Goal: Information Seeking & Learning: Learn about a topic

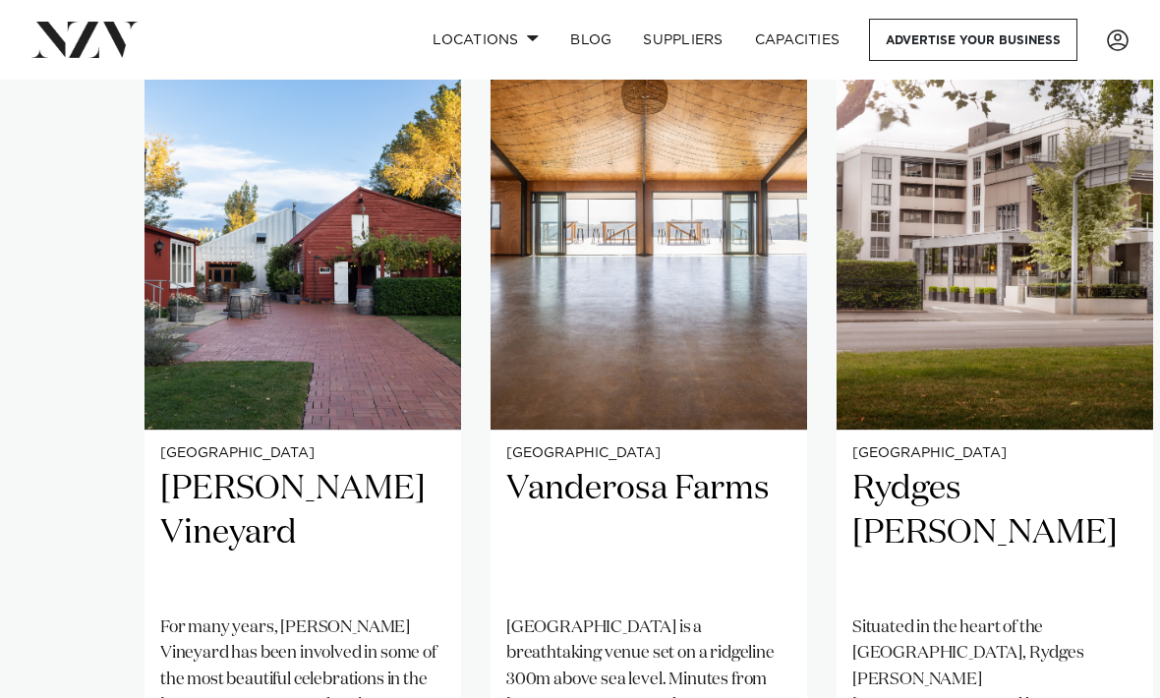
scroll to position [1349, 0]
click at [714, 344] on img "2 / 38" at bounding box center [648, 218] width 316 height 425
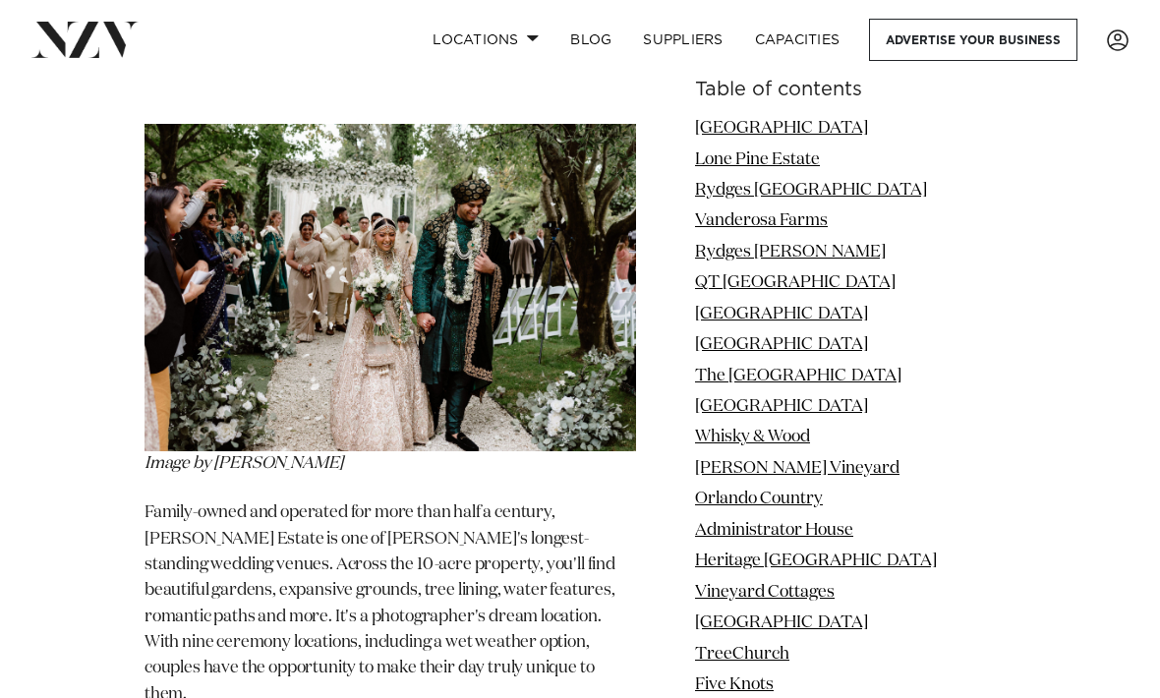
scroll to position [26711, 0]
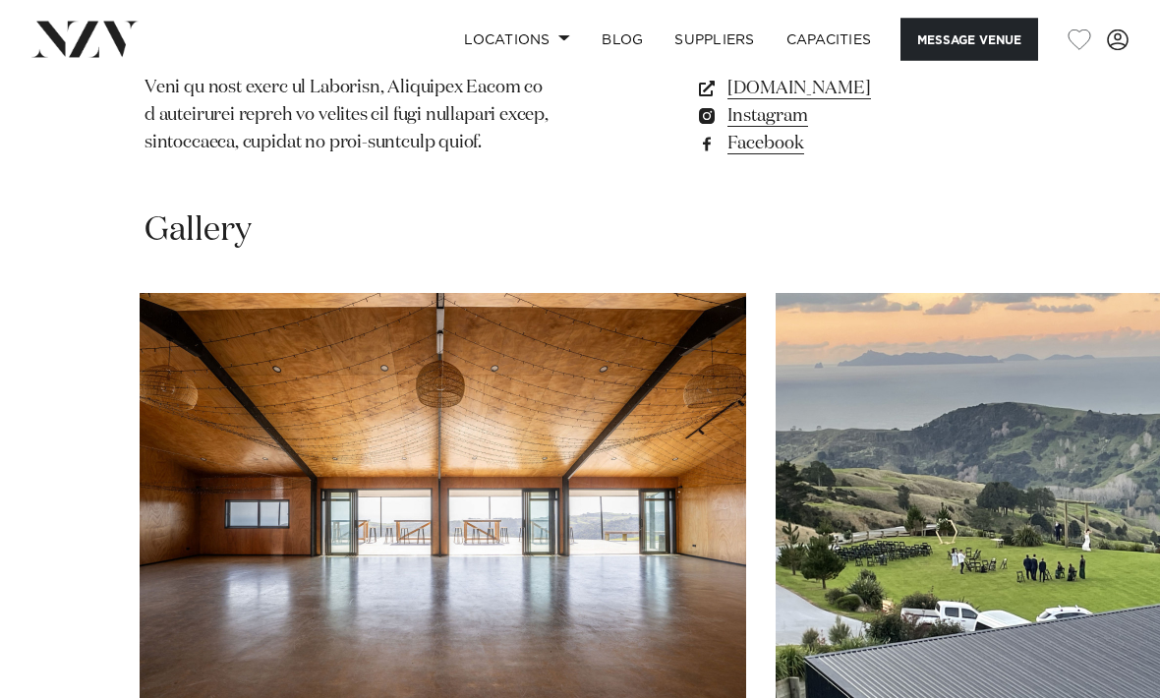
scroll to position [2060, 0]
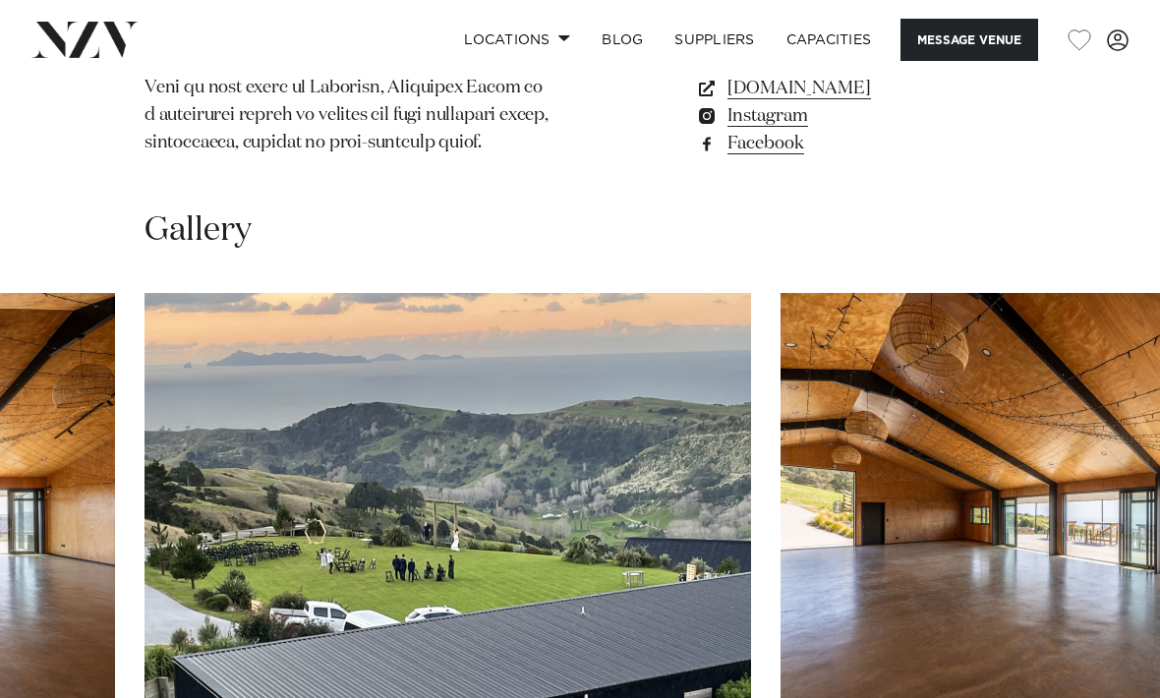
click at [650, 425] on img "2 / 28" at bounding box center [447, 515] width 606 height 445
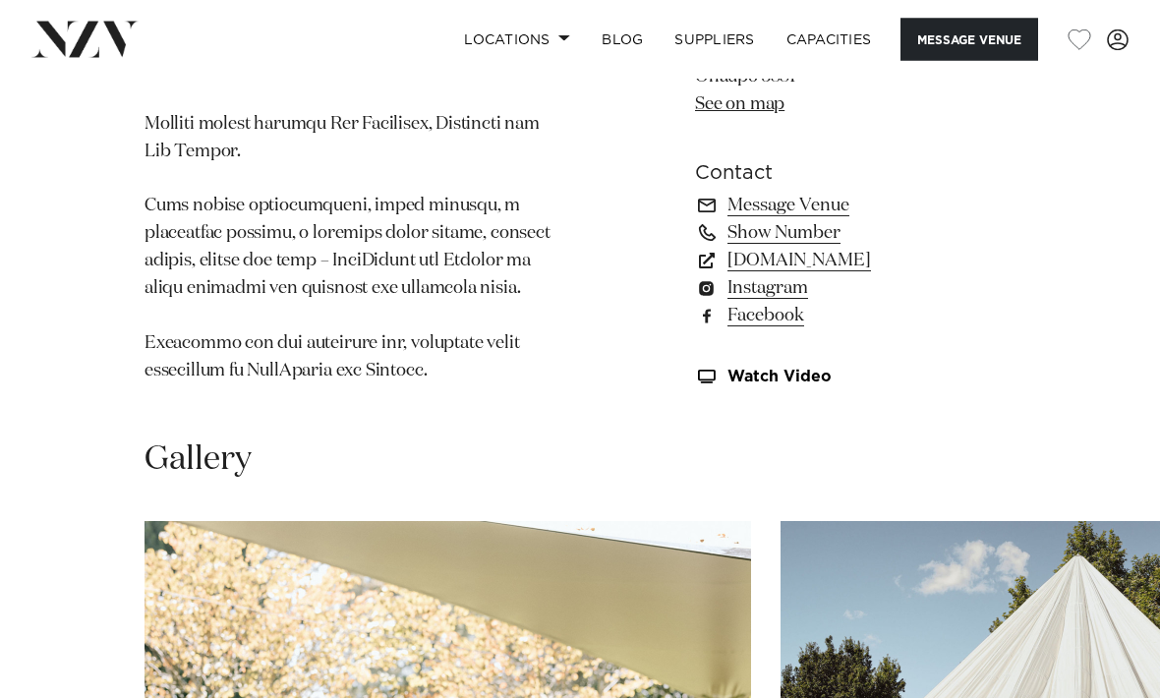
scroll to position [1766, 0]
click at [804, 191] on link "Message Venue" at bounding box center [855, 205] width 320 height 28
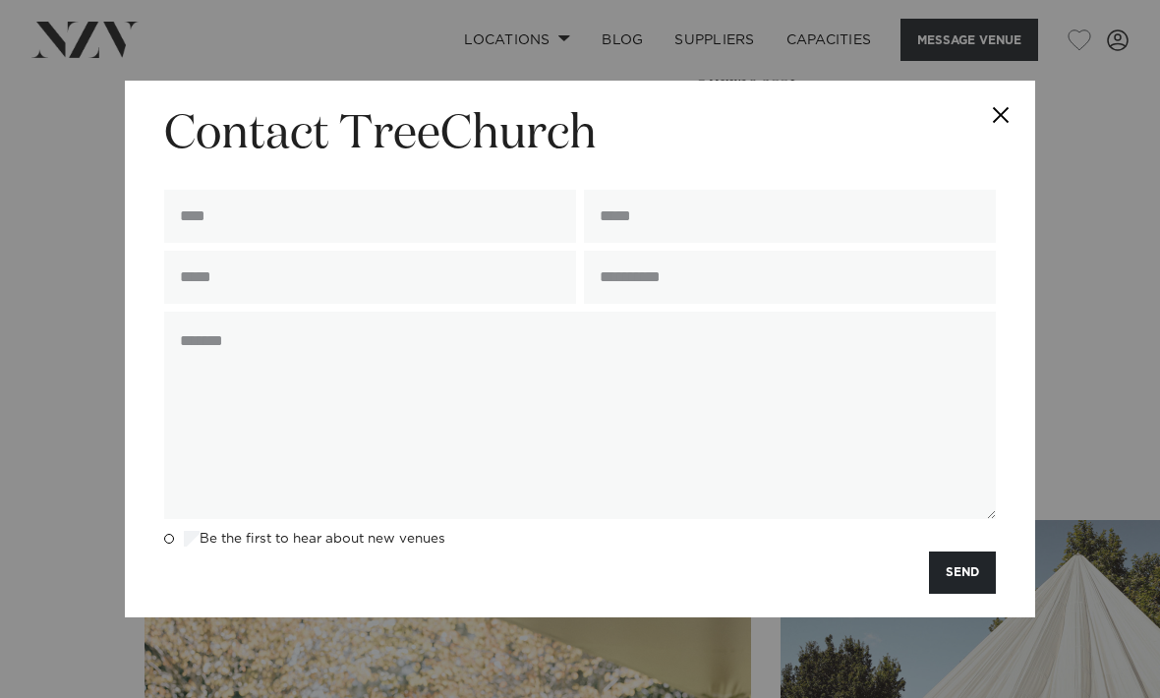
click at [1019, 136] on button "Close" at bounding box center [1000, 115] width 69 height 69
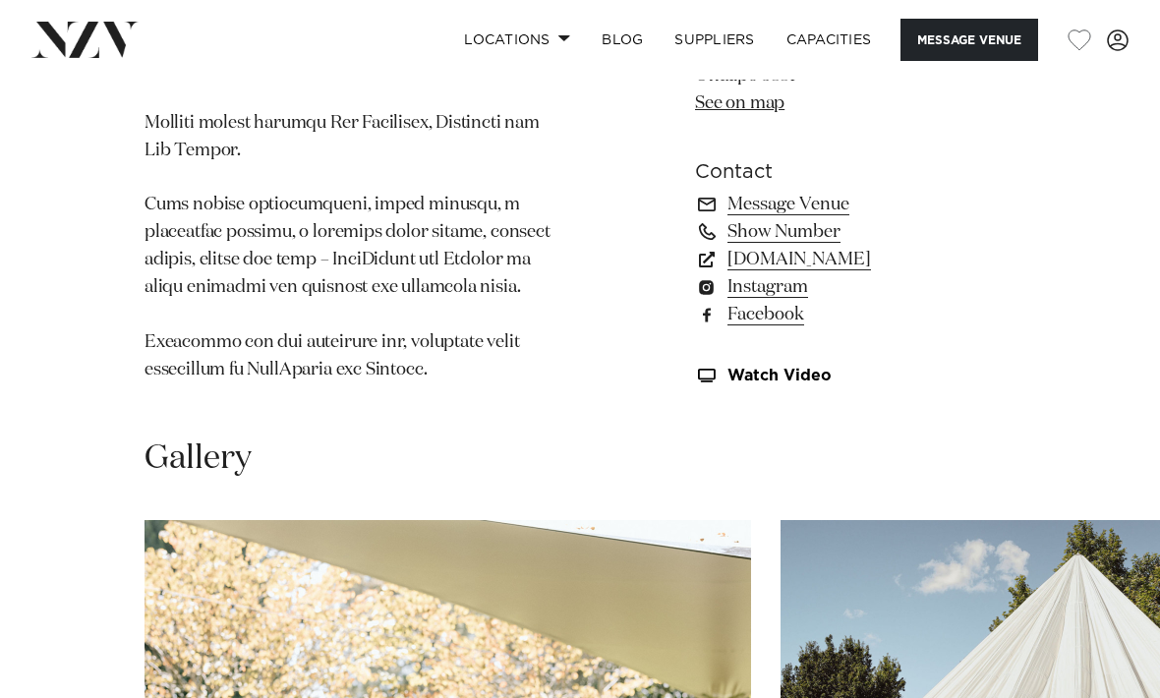
click at [557, 42] on link "Locations" at bounding box center [517, 40] width 138 height 42
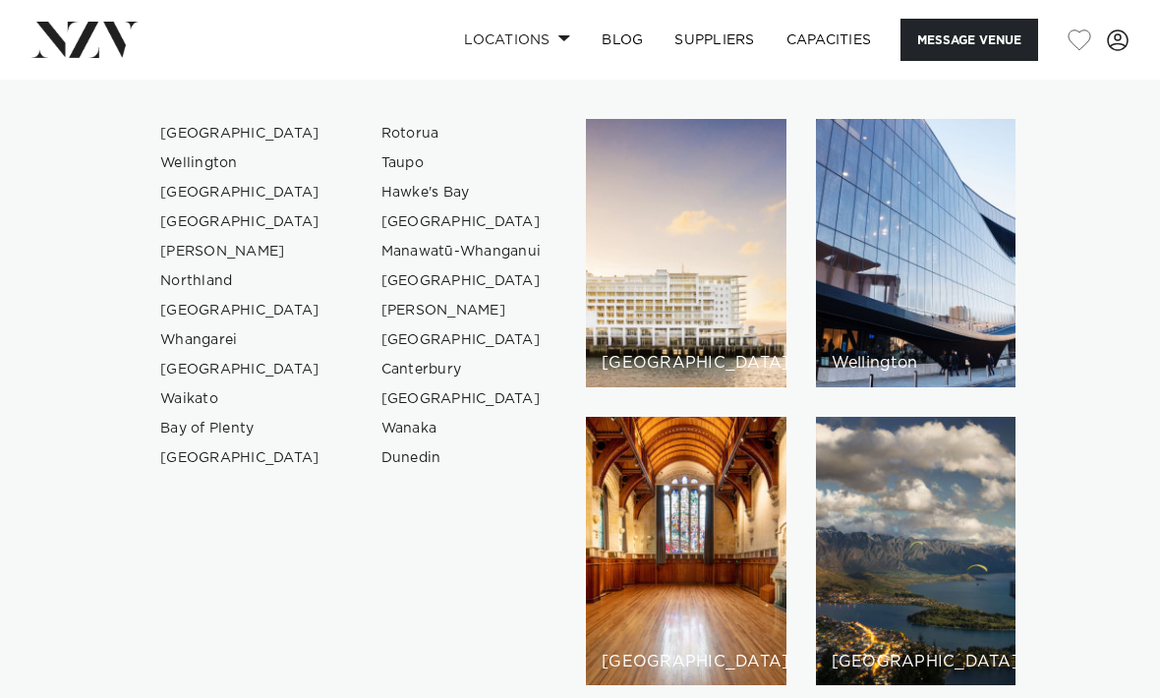
click at [542, 31] on link "Locations" at bounding box center [517, 40] width 138 height 42
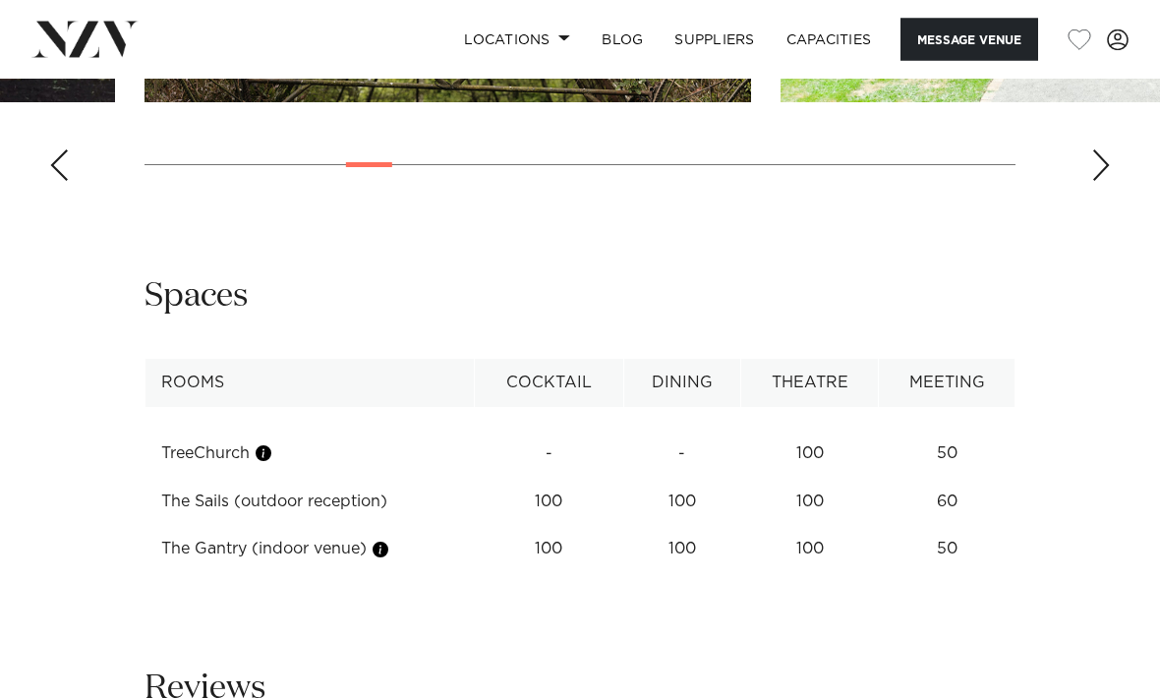
scroll to position [2627, 0]
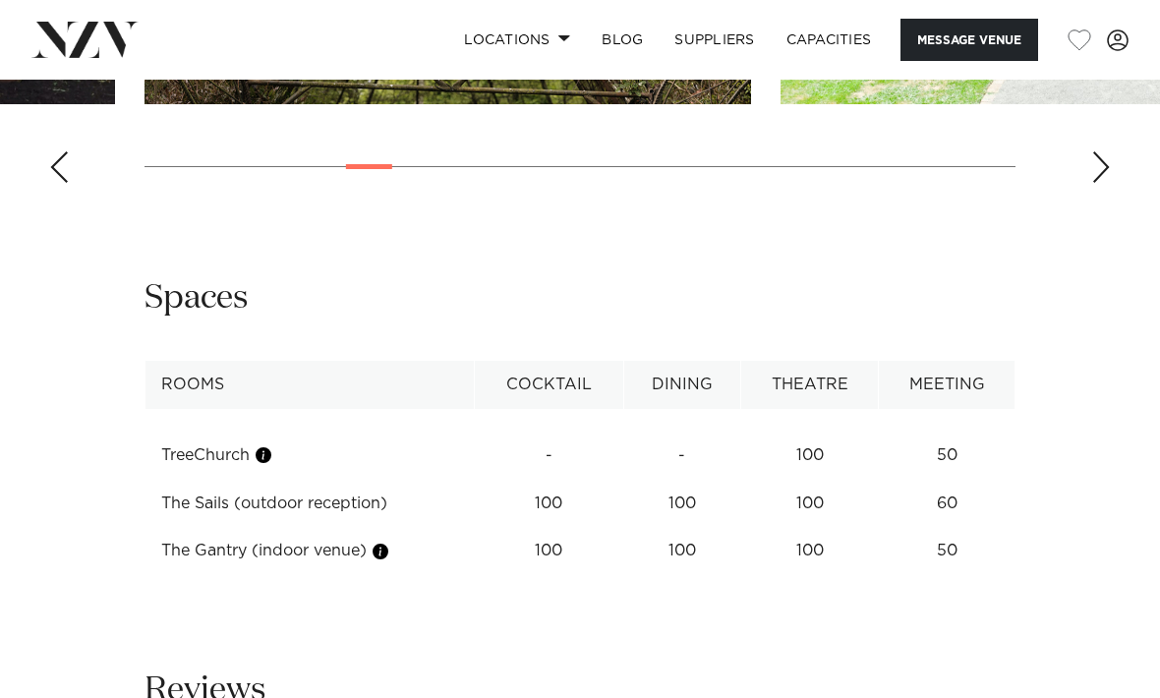
click at [273, 445] on button "button" at bounding box center [264, 455] width 20 height 20
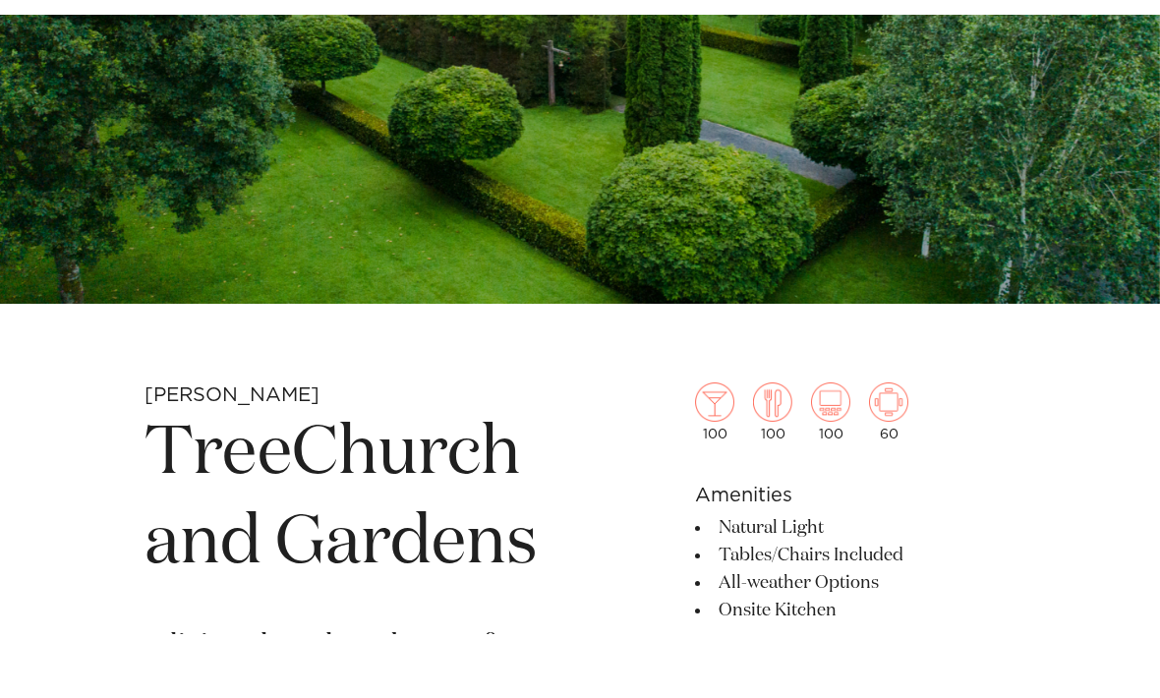
scroll to position [319, 0]
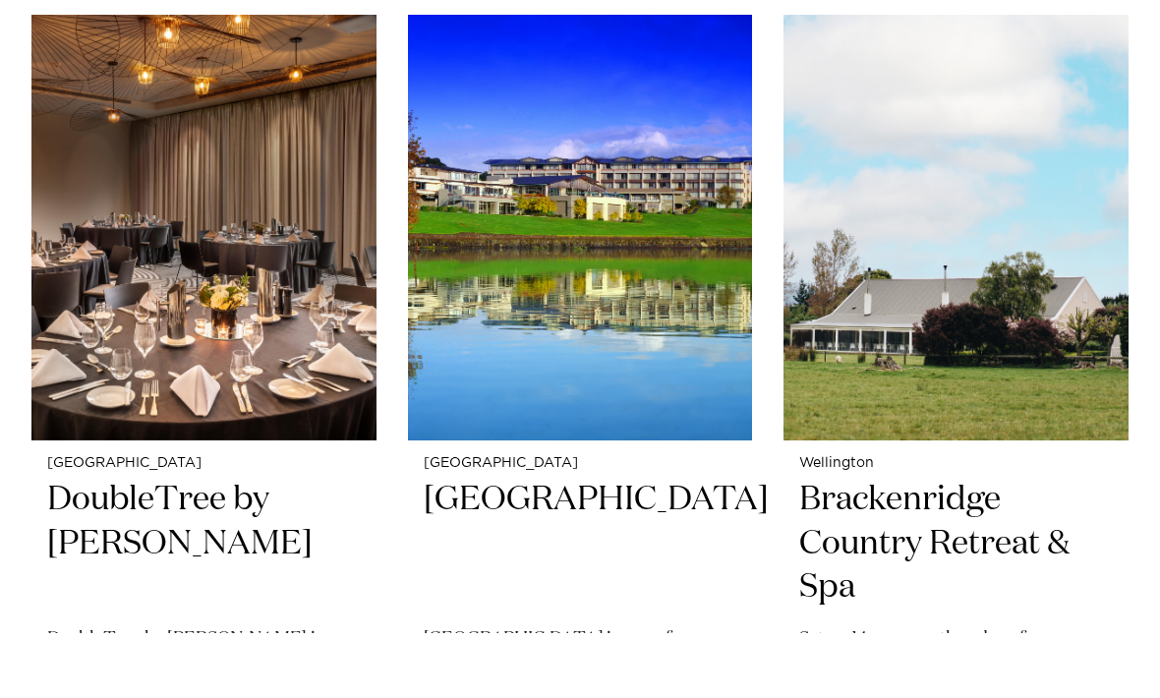
scroll to position [5872, 0]
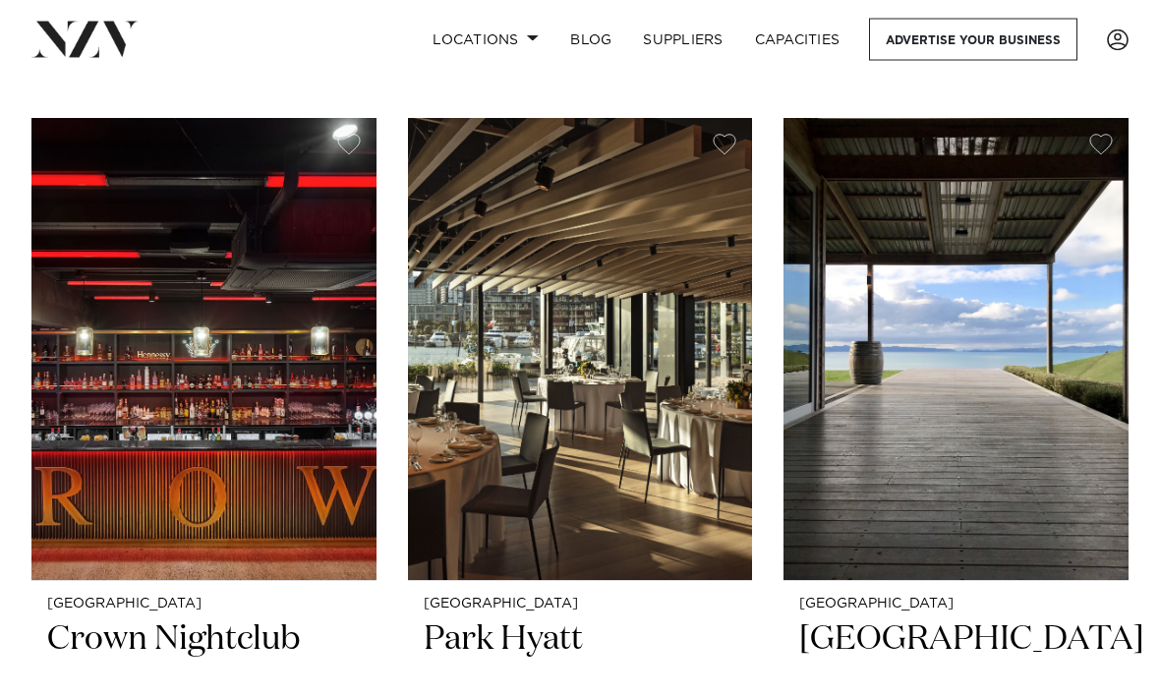
scroll to position [803, 0]
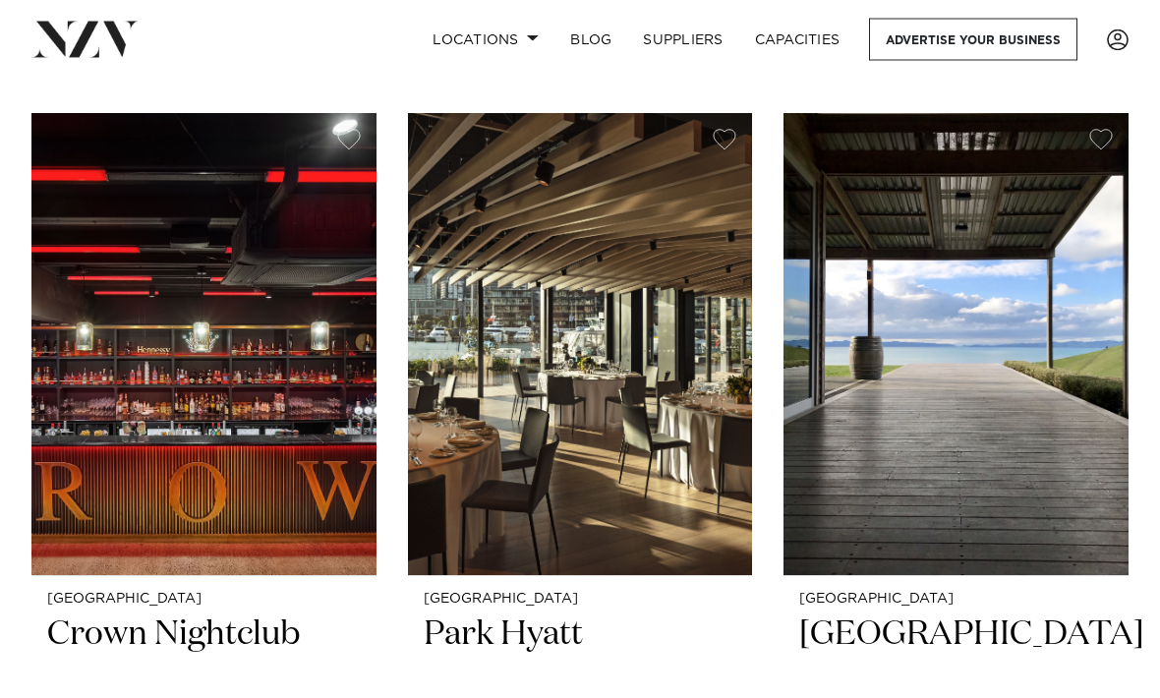
click at [972, 309] on img at bounding box center [955, 345] width 345 height 462
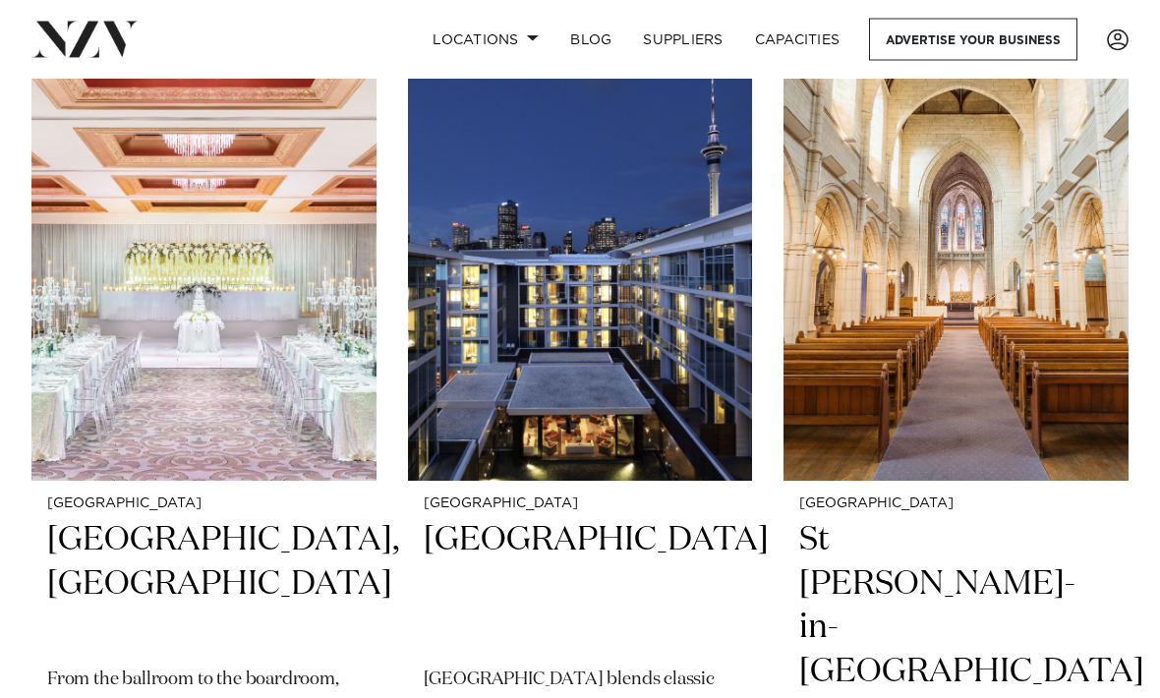
scroll to position [2674, 0]
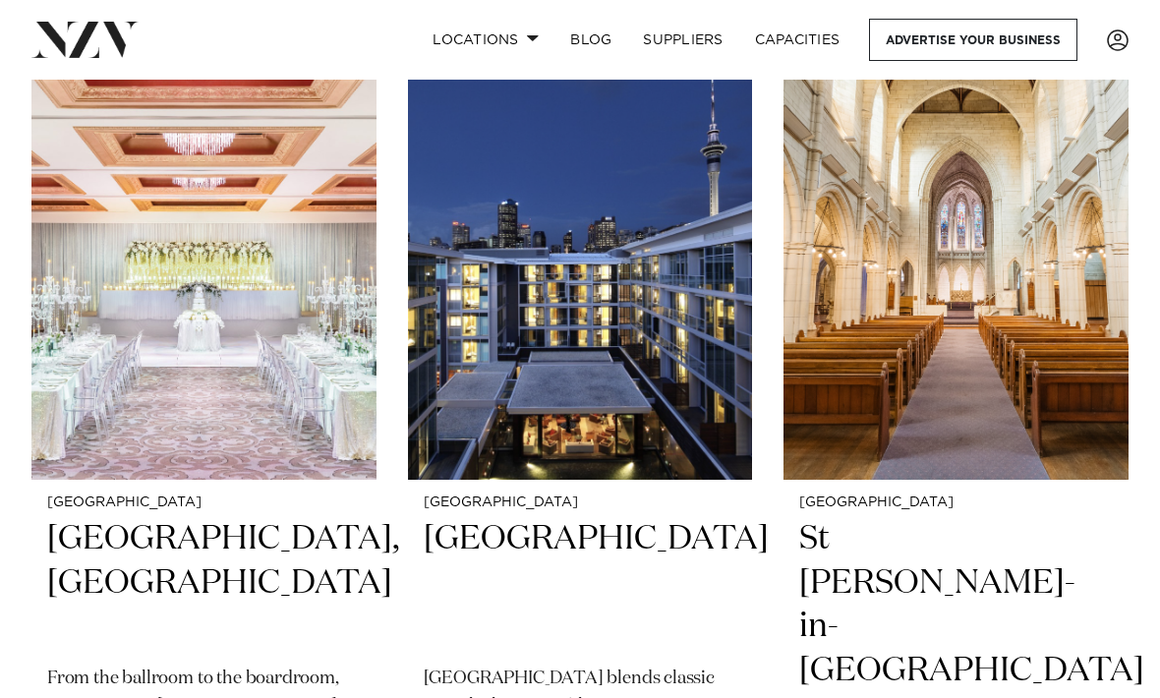
click at [1041, 253] on img at bounding box center [955, 249] width 345 height 462
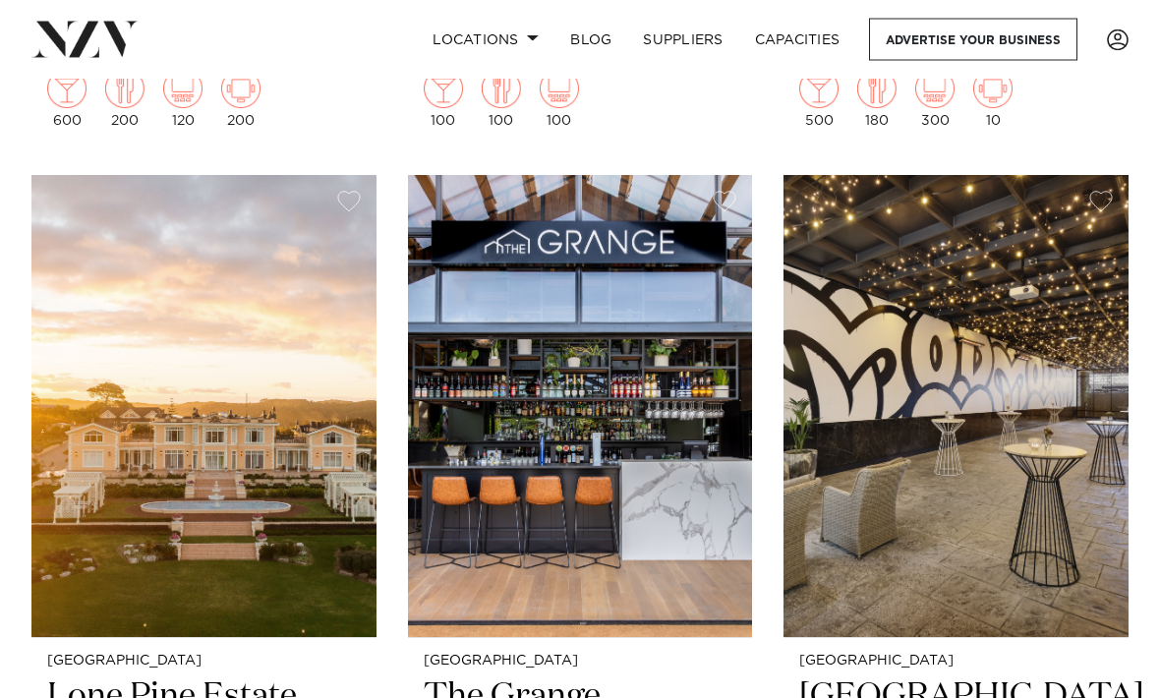
scroll to position [6128, 0]
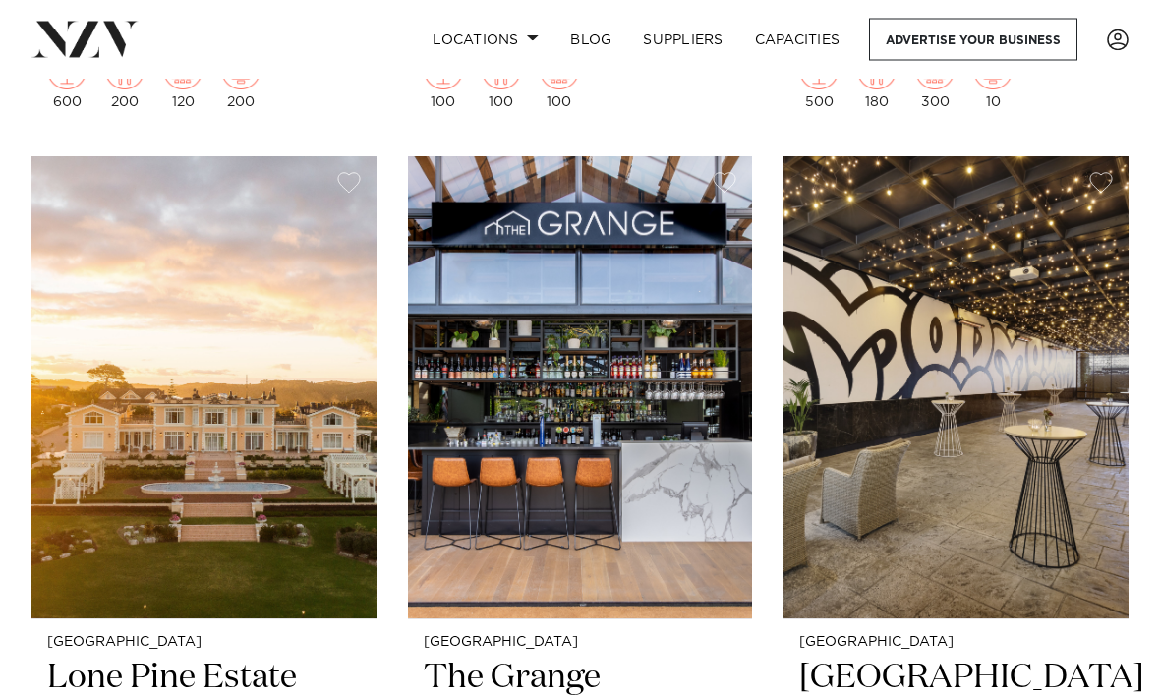
click at [362, 424] on img at bounding box center [203, 388] width 345 height 462
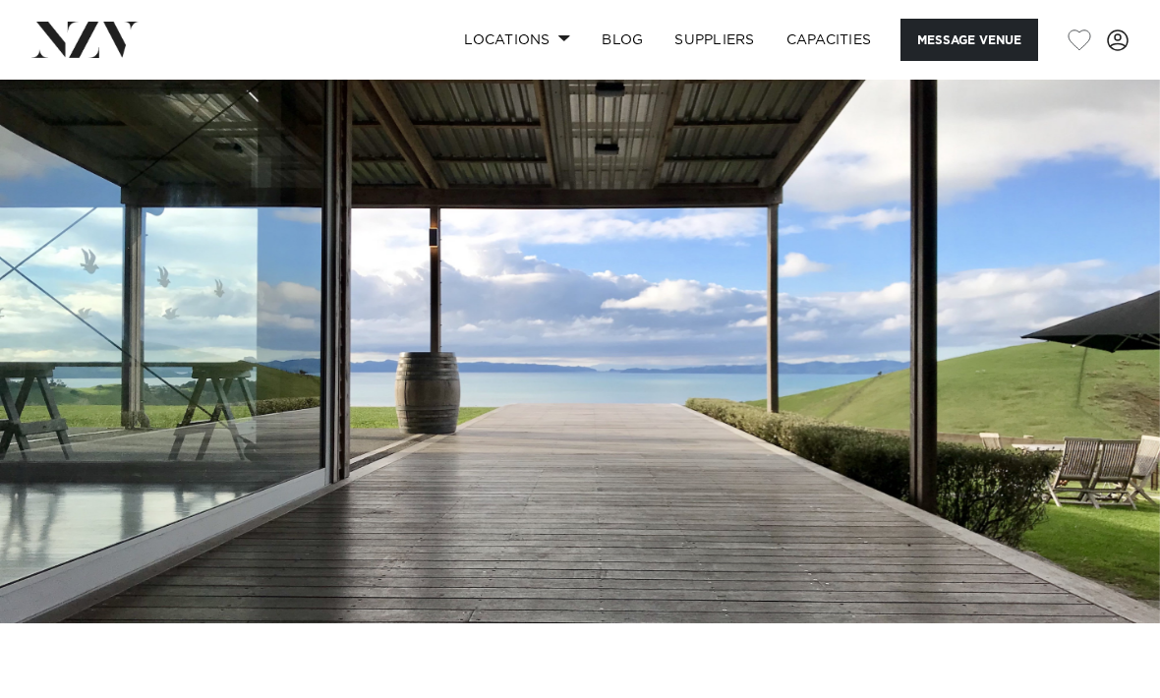
click at [1081, 268] on img at bounding box center [580, 351] width 1160 height 543
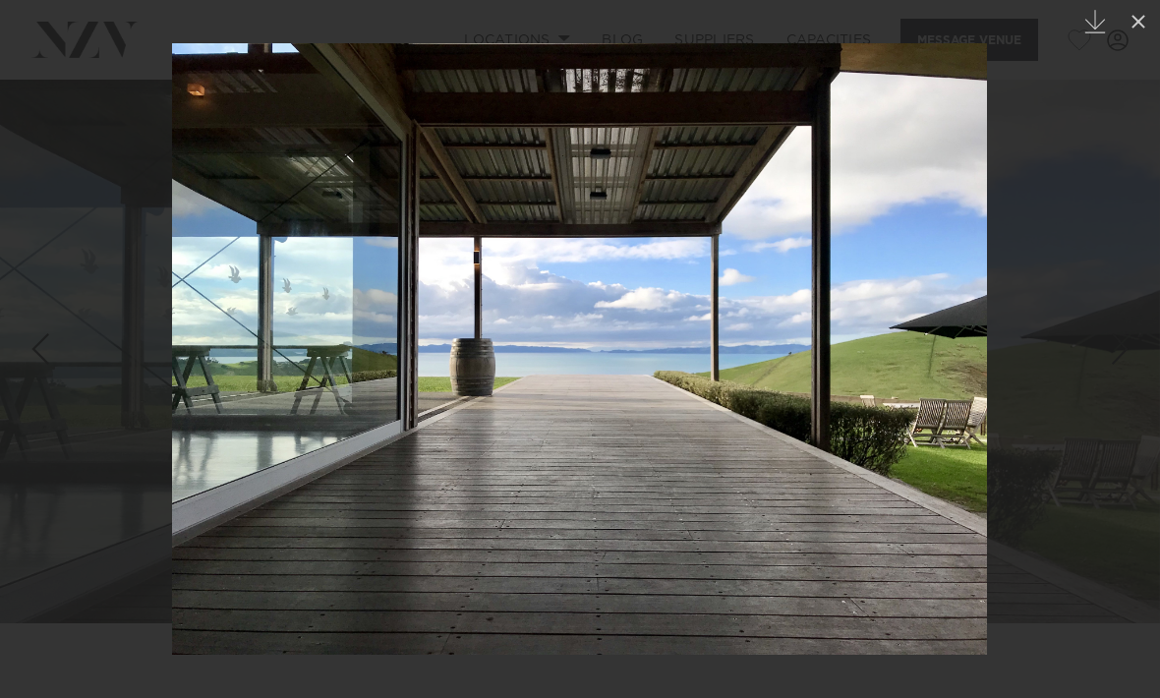
click at [1133, 26] on icon at bounding box center [1138, 22] width 14 height 14
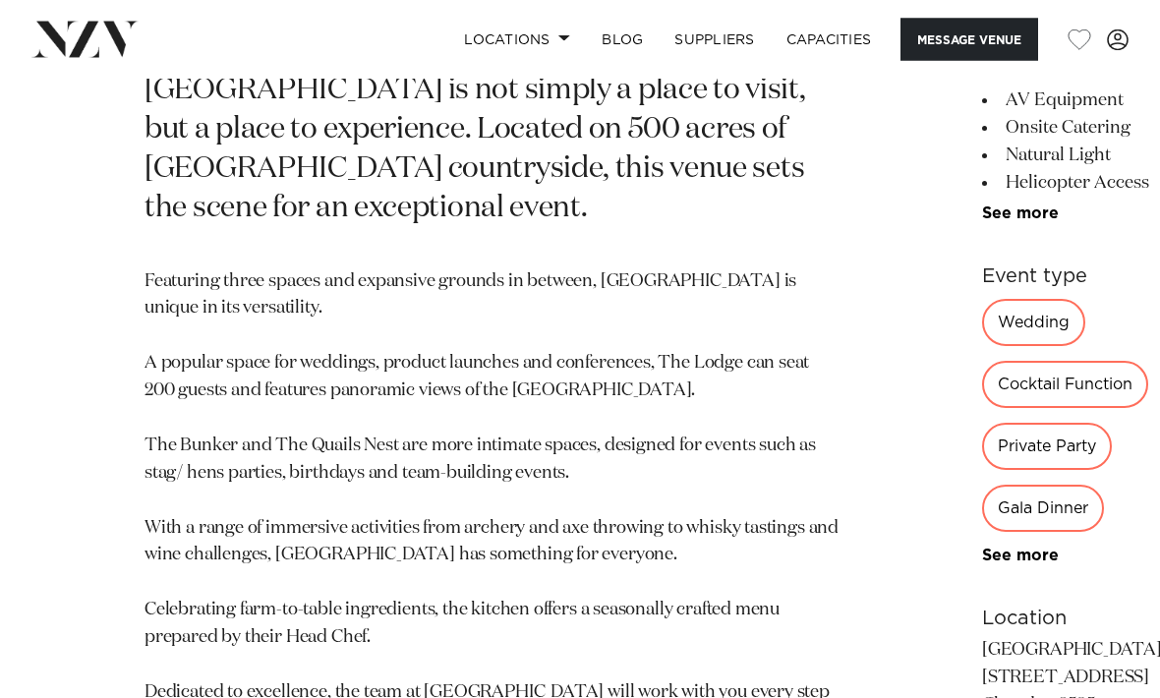
click at [982, 314] on div "Wedding" at bounding box center [1033, 323] width 103 height 47
click at [982, 307] on div "Wedding" at bounding box center [1033, 322] width 103 height 47
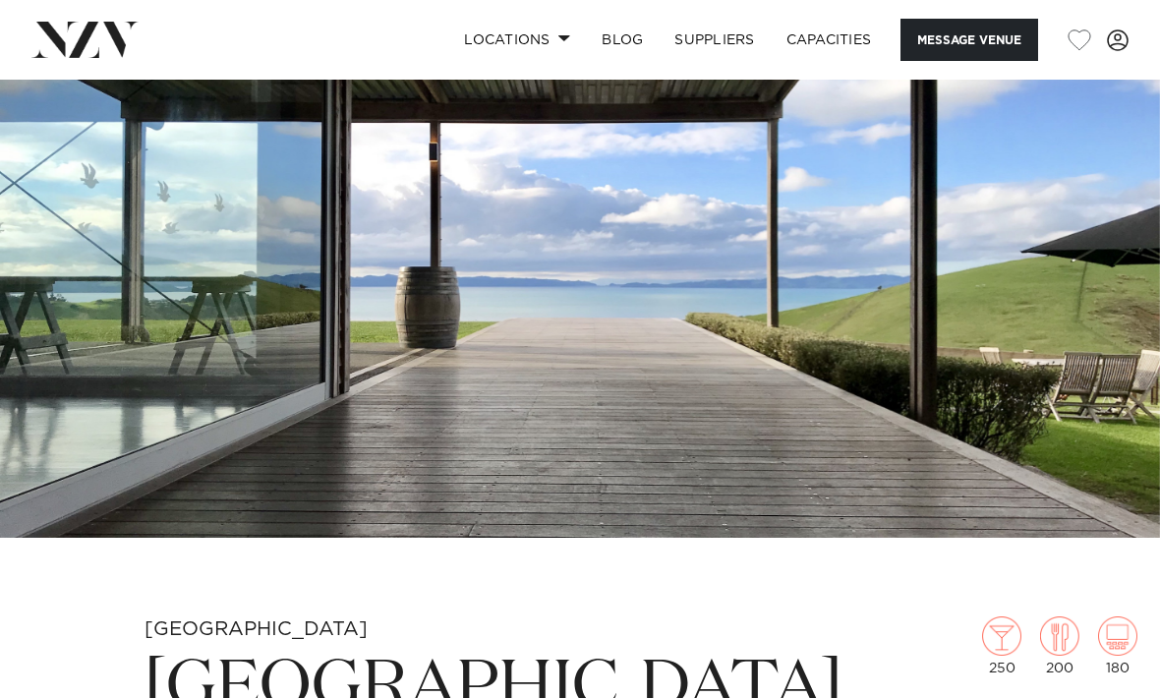
scroll to position [0, 0]
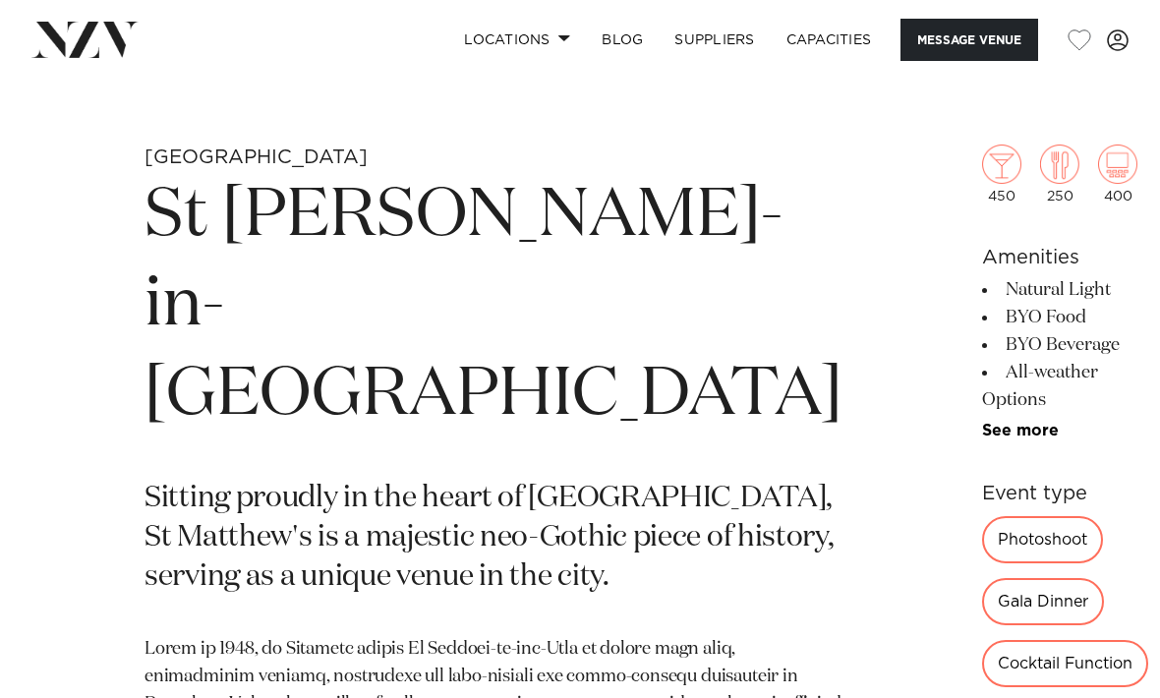
scroll to position [557, 0]
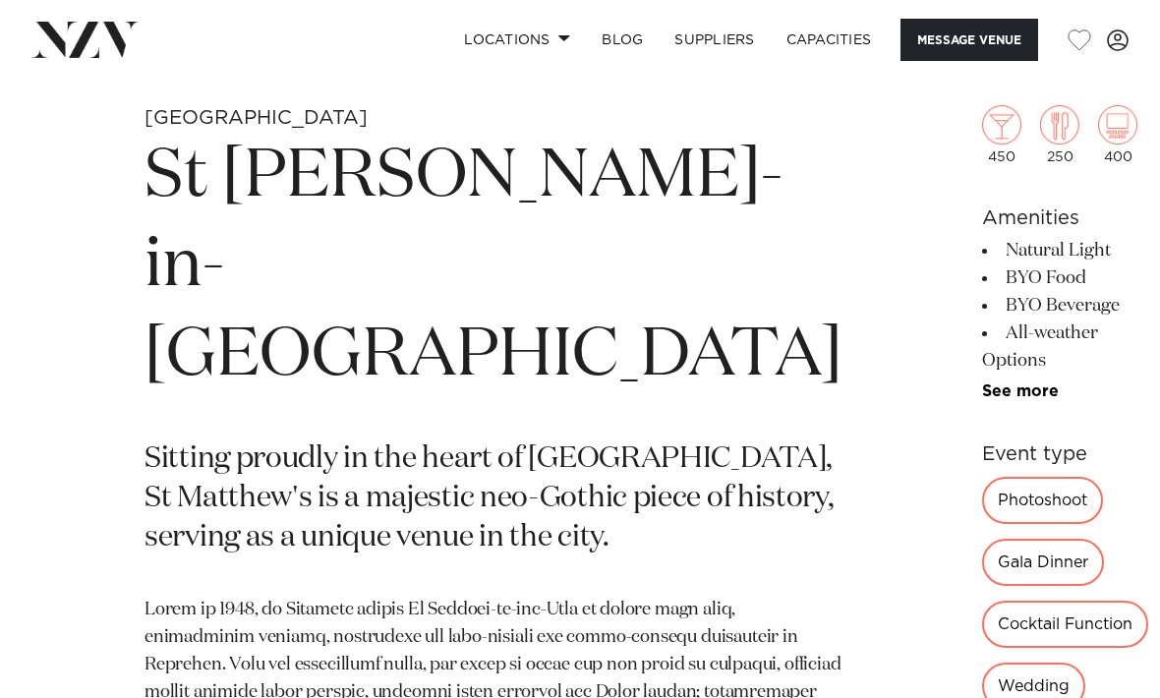
click at [982, 383] on link "See more" at bounding box center [1058, 391] width 153 height 16
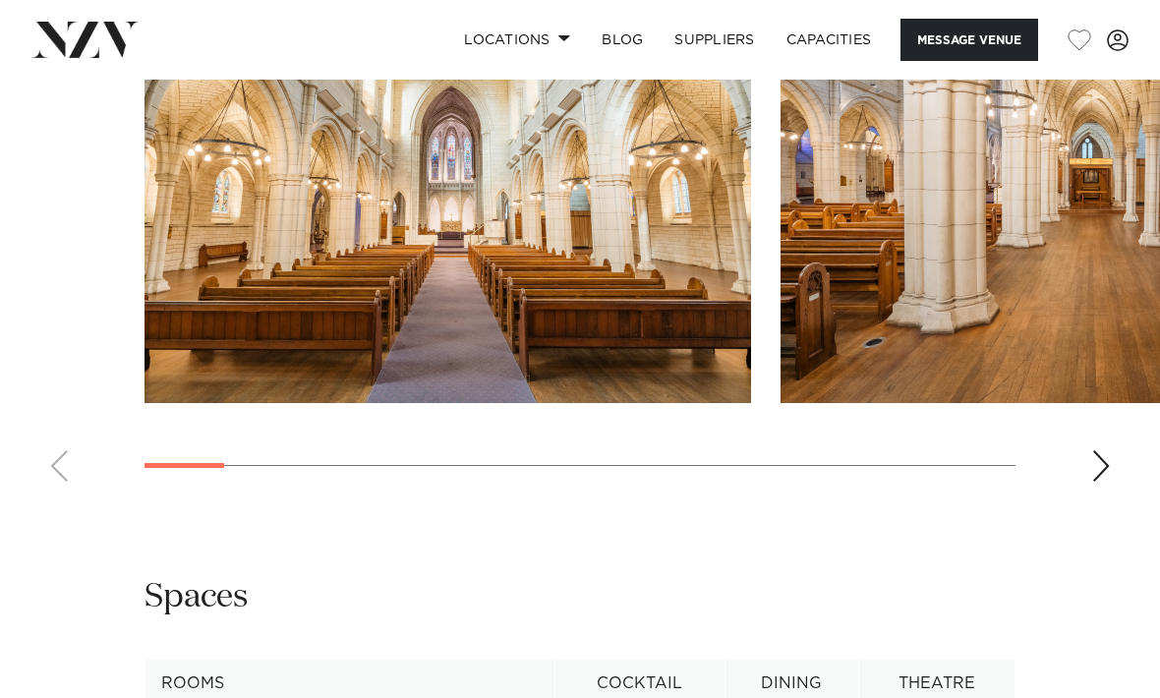
scroll to position [2223, 0]
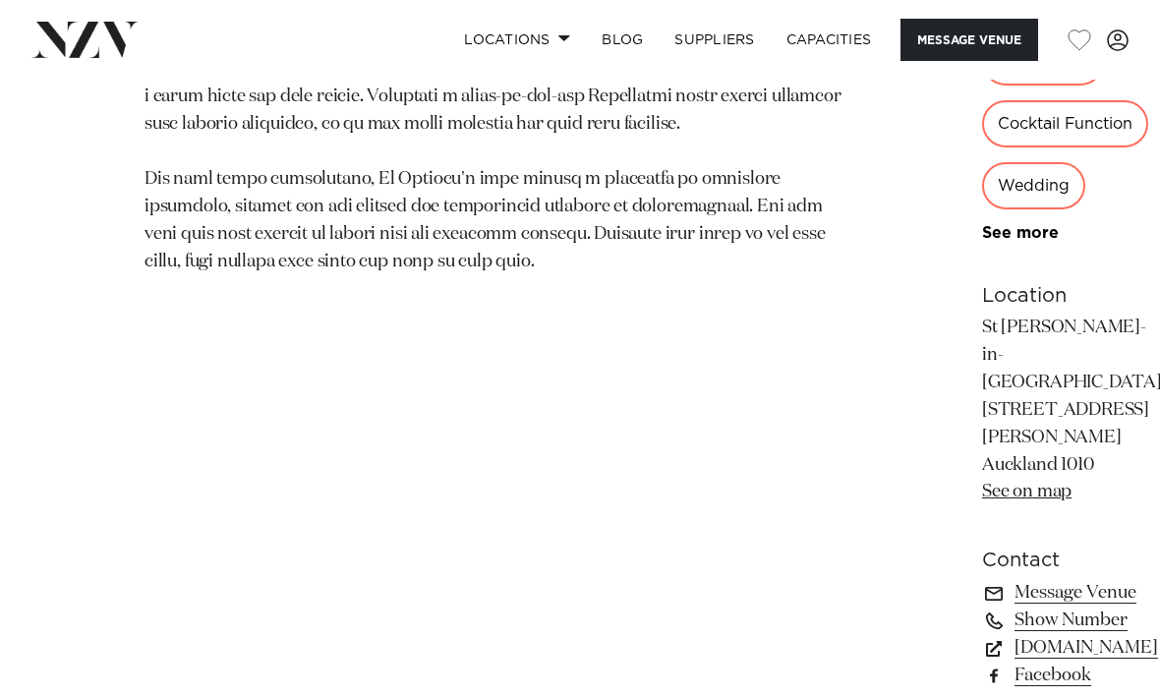
scroll to position [1355, 0]
click at [982, 635] on link "[DOMAIN_NAME]" at bounding box center [1073, 649] width 183 height 28
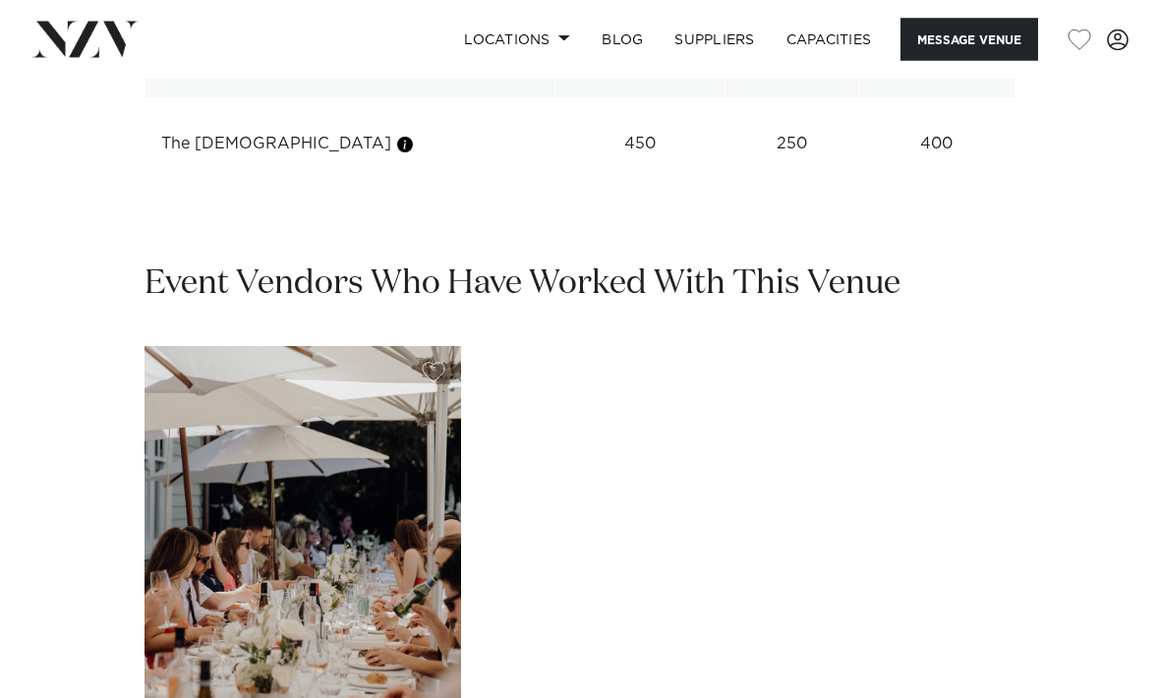
scroll to position [2831, 0]
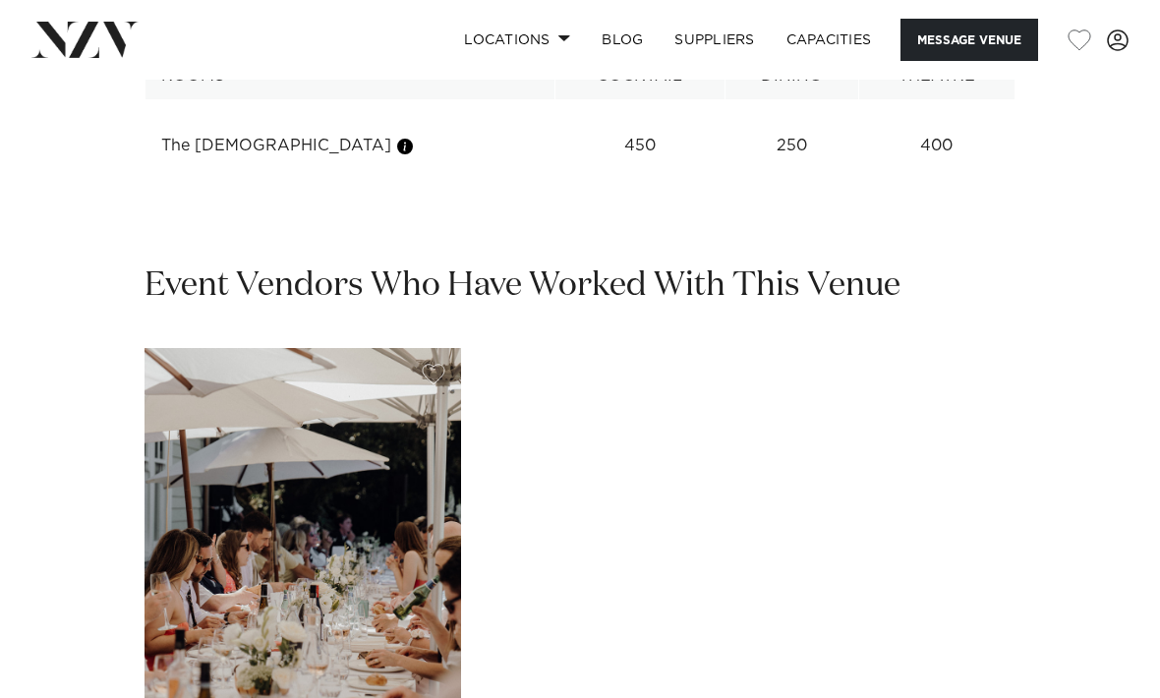
click at [366, 449] on img "1 / 1" at bounding box center [302, 560] width 316 height 425
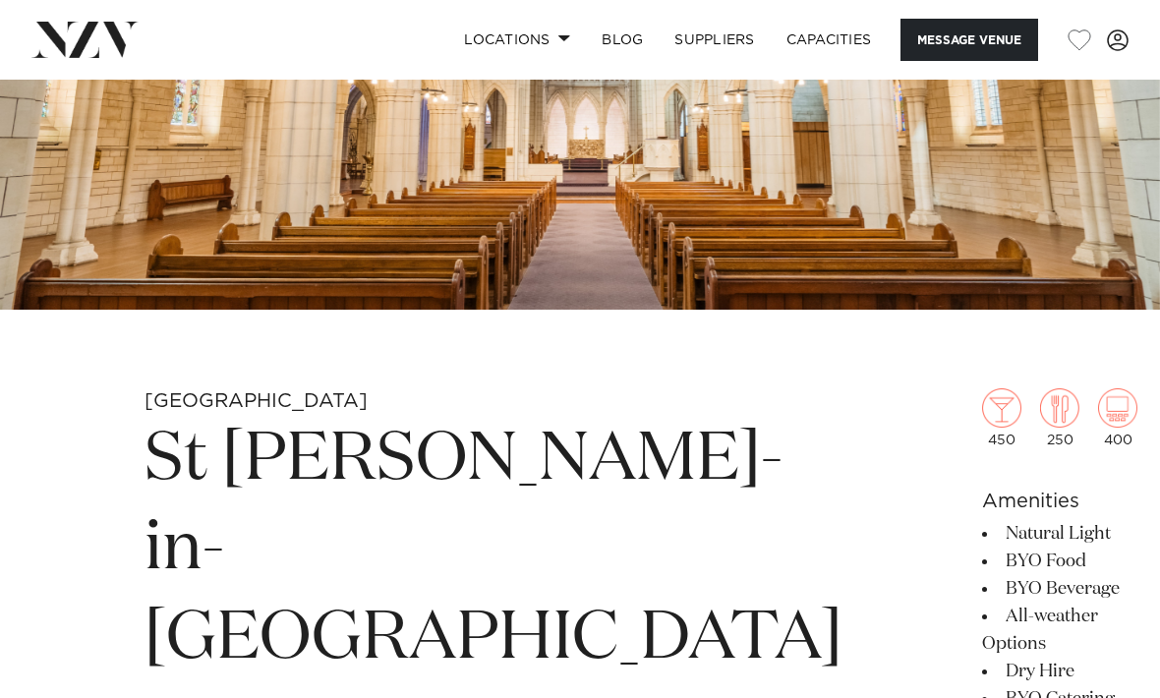
scroll to position [0, 0]
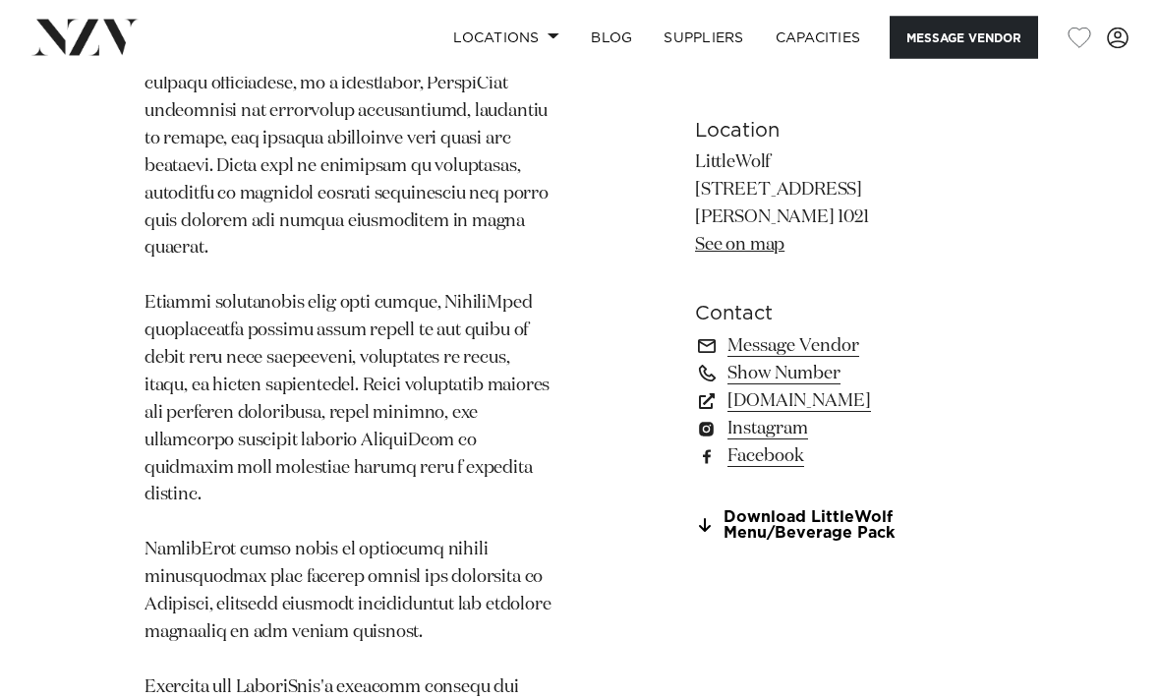
scroll to position [1460, 0]
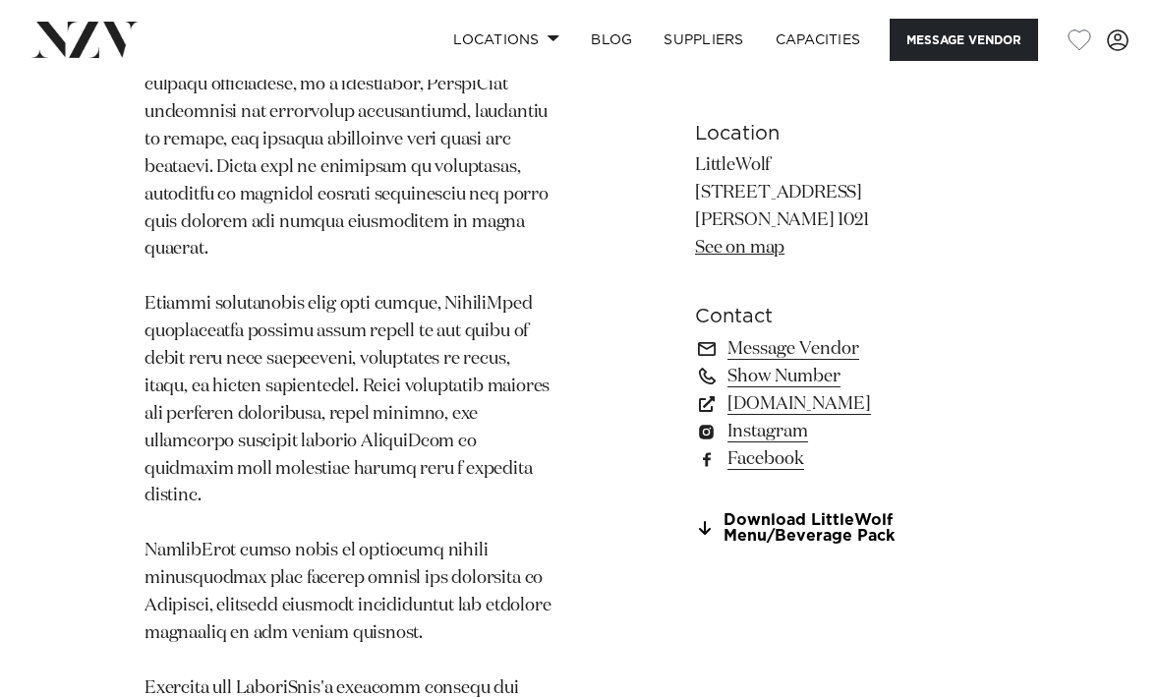
click at [824, 404] on link "[DOMAIN_NAME]" at bounding box center [855, 404] width 320 height 28
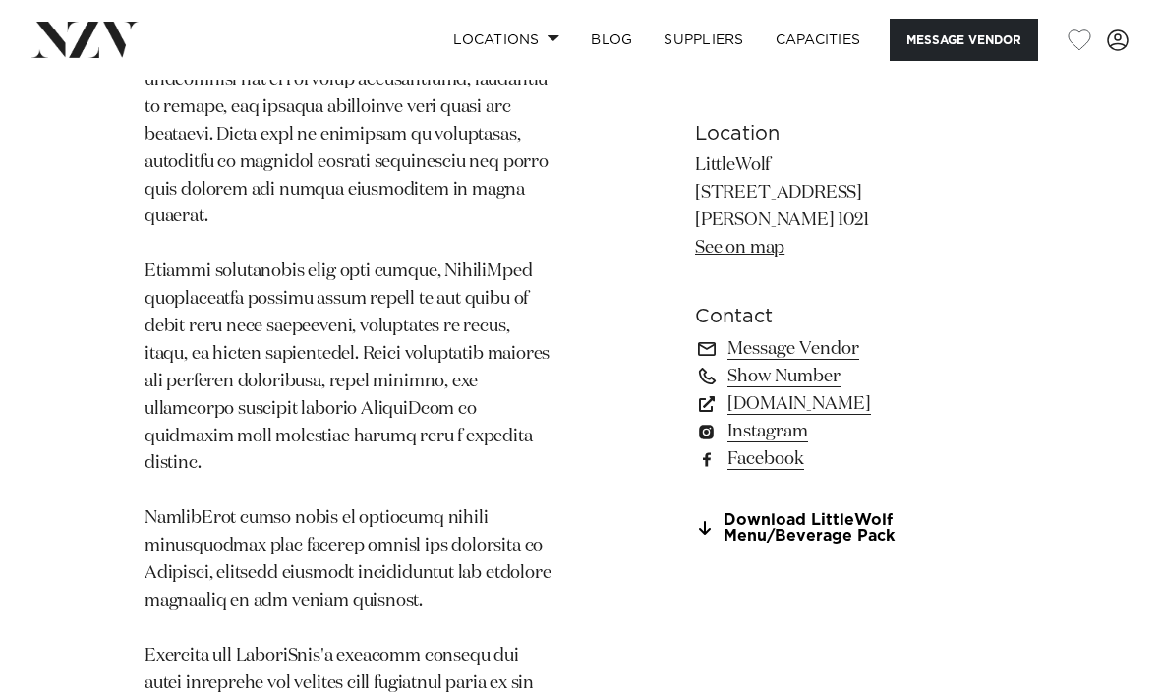
click at [854, 519] on link "Download LittleWolf Menu/Beverage Pack" at bounding box center [855, 528] width 320 height 33
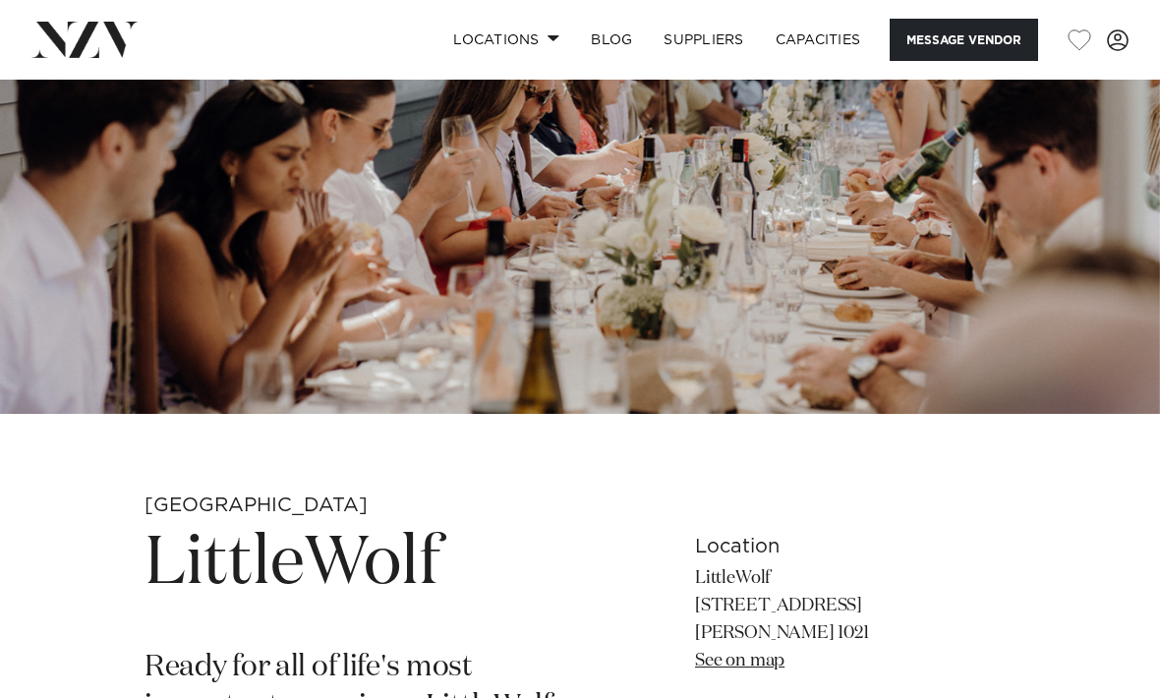
scroll to position [0, 0]
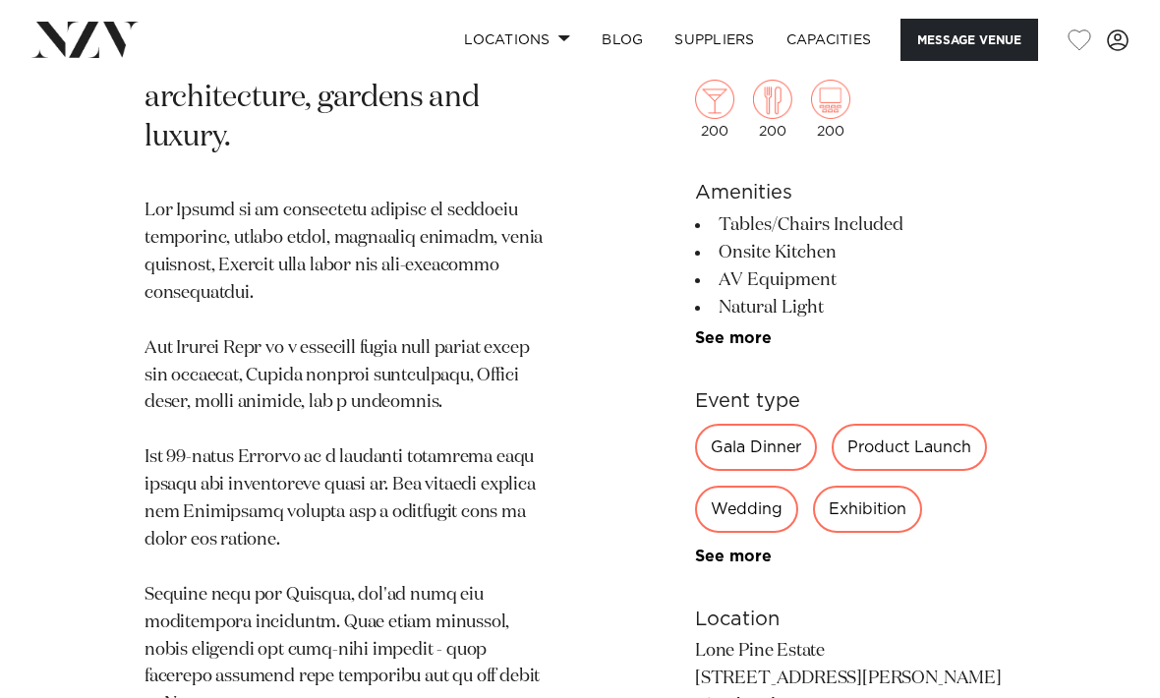
scroll to position [1035, 0]
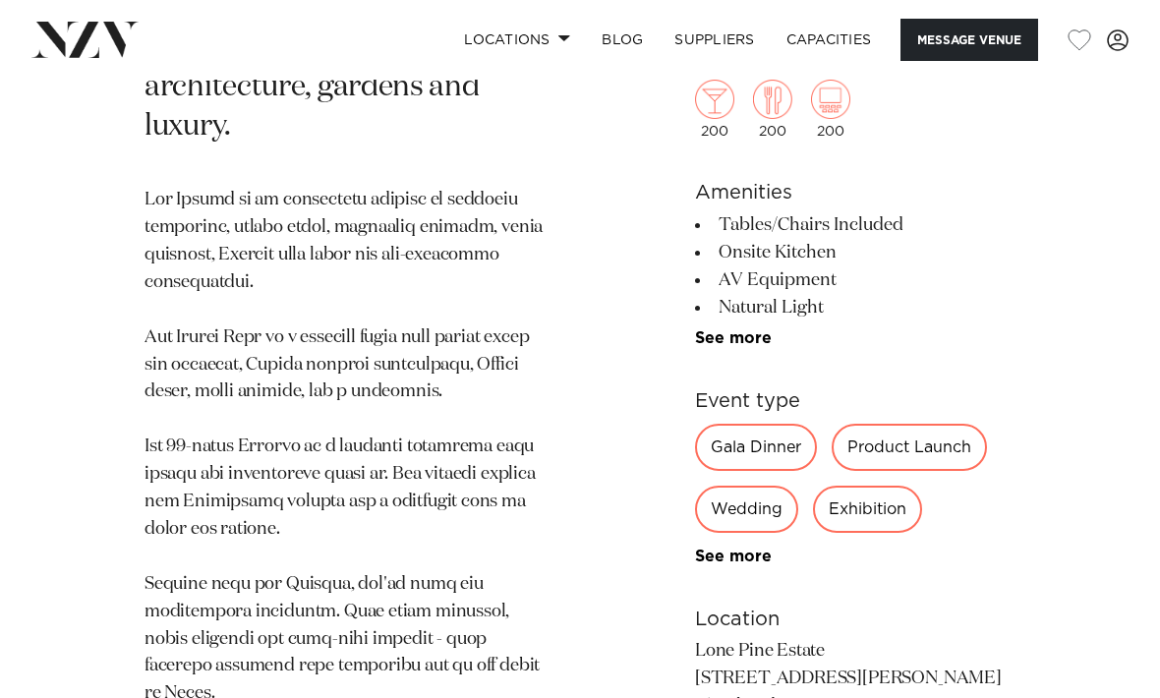
click at [742, 346] on link "See more" at bounding box center [771, 338] width 153 height 16
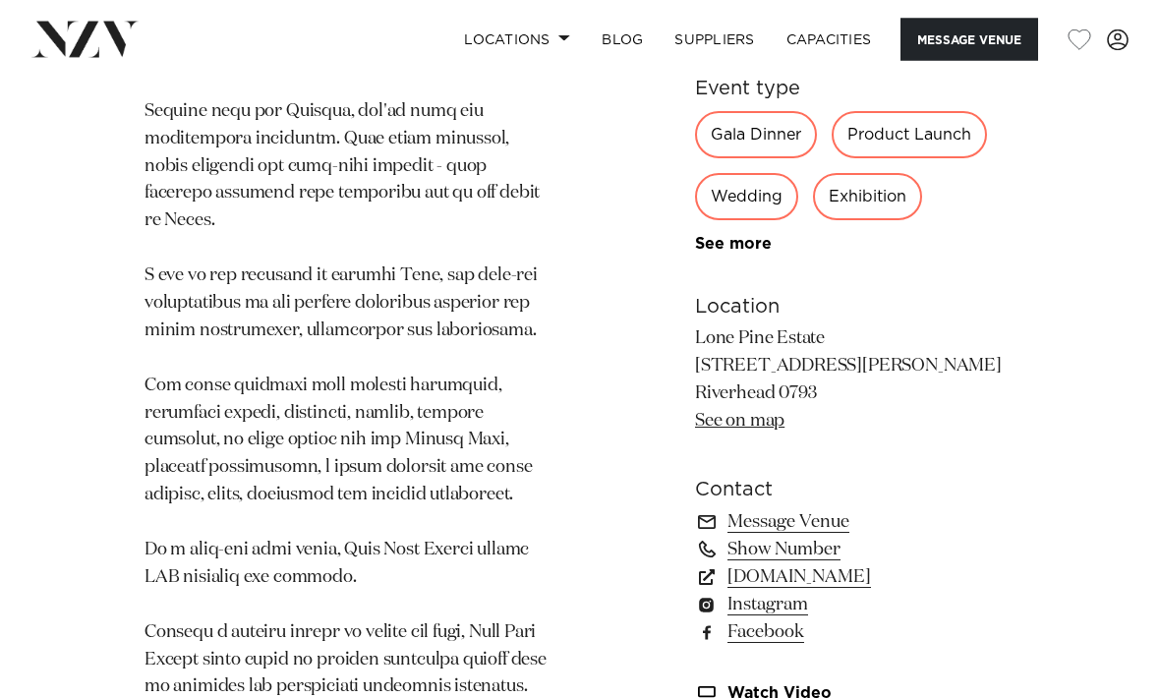
scroll to position [1494, 0]
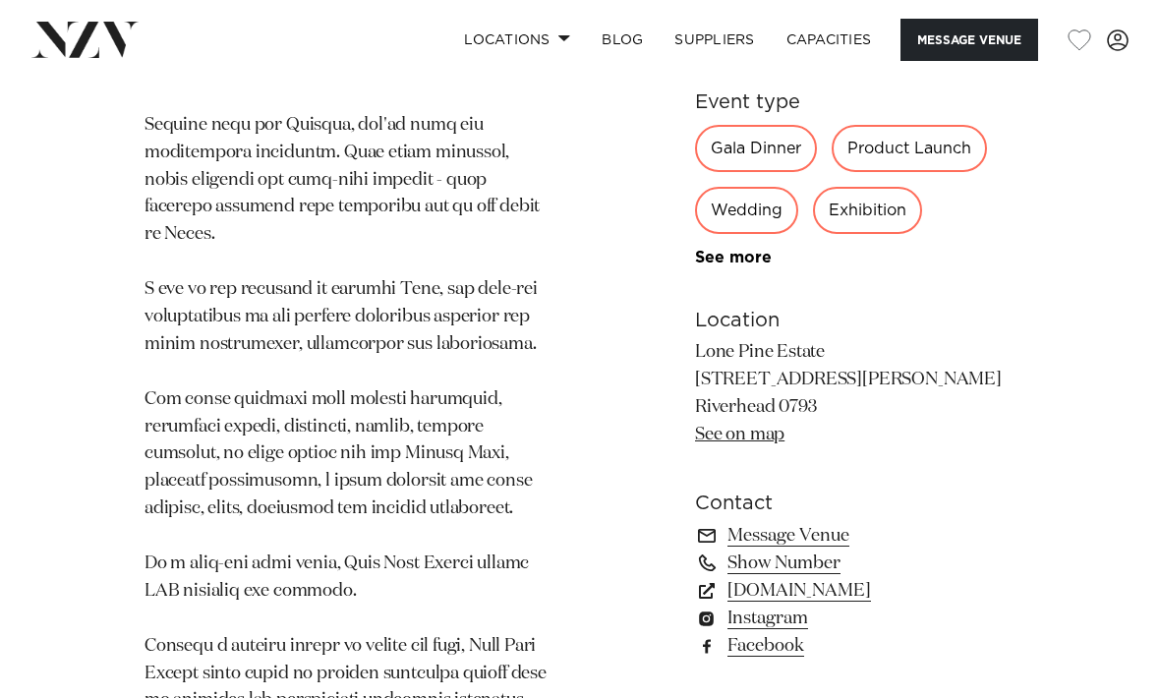
click at [870, 577] on link "lonepineestate.co.nz" at bounding box center [855, 591] width 320 height 28
